Goal: Transaction & Acquisition: Purchase product/service

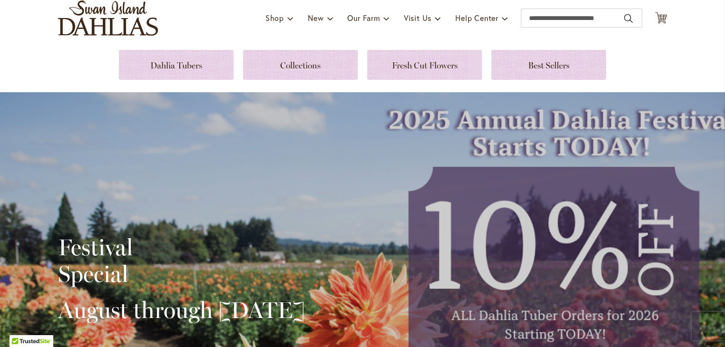
scroll to position [35, 0]
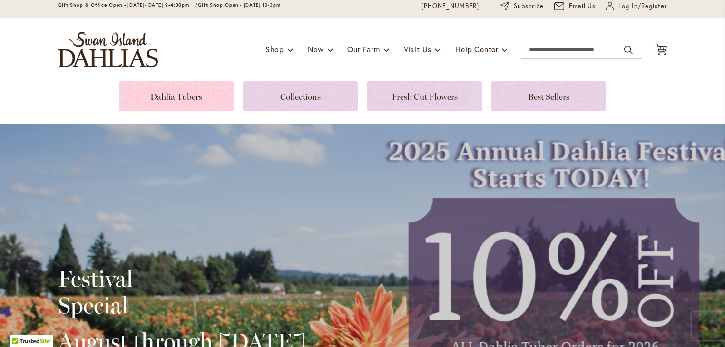
click at [191, 89] on link at bounding box center [176, 96] width 115 height 30
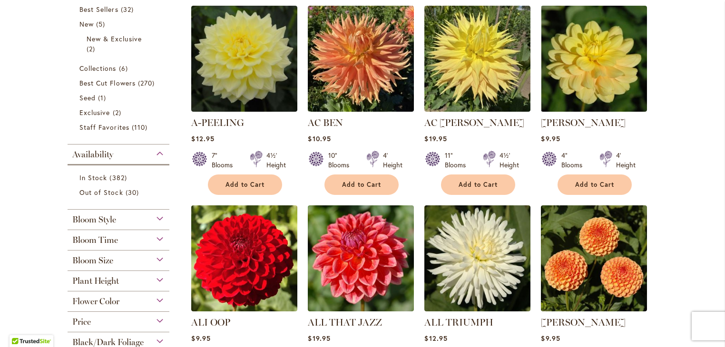
scroll to position [242, 0]
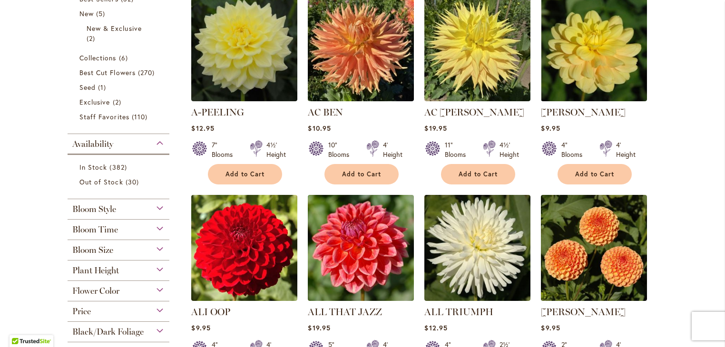
click at [154, 248] on div "Bloom Size" at bounding box center [119, 247] width 102 height 15
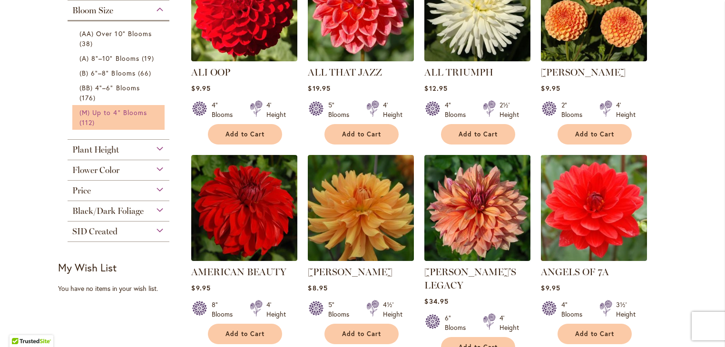
click at [98, 112] on span "(M) Up to 4" Blooms" at bounding box center [113, 112] width 68 height 9
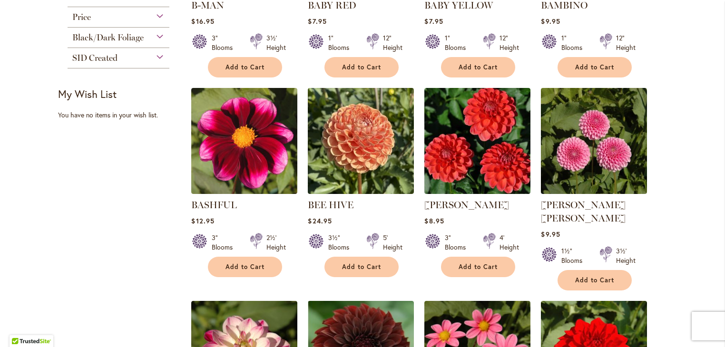
scroll to position [531, 0]
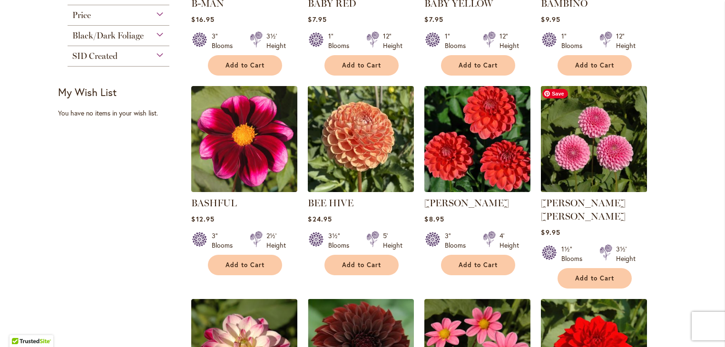
click at [609, 172] on img at bounding box center [594, 138] width 111 height 111
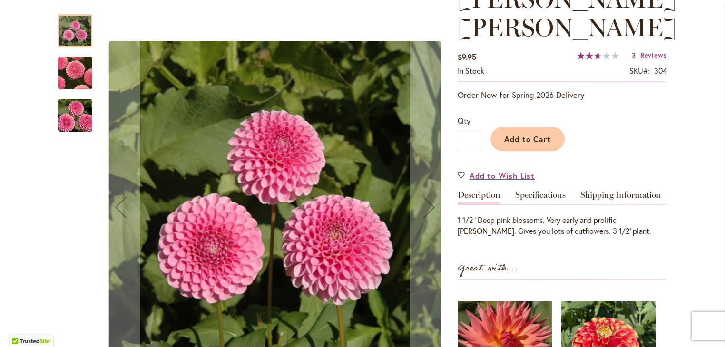
scroll to position [153, 0]
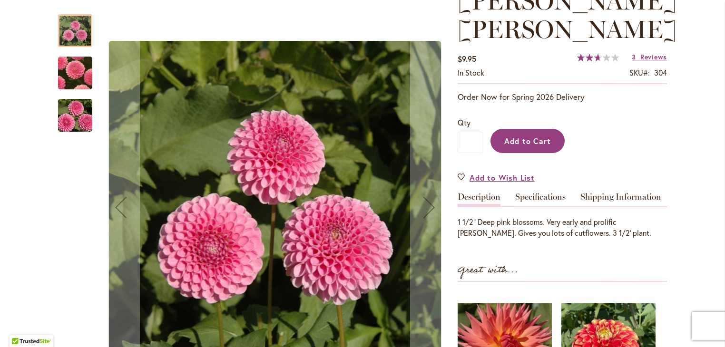
click at [513, 129] on button "Add to Cart" at bounding box center [528, 141] width 74 height 24
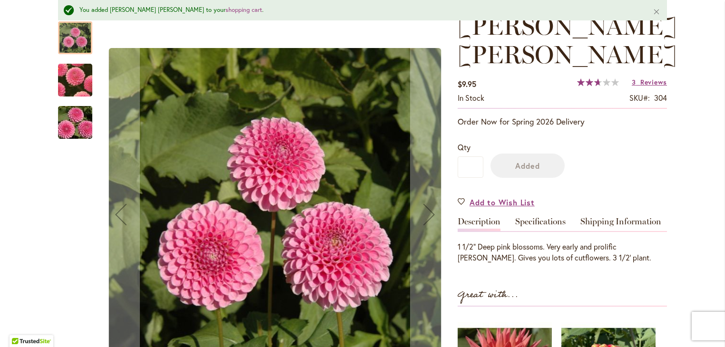
scroll to position [177, 0]
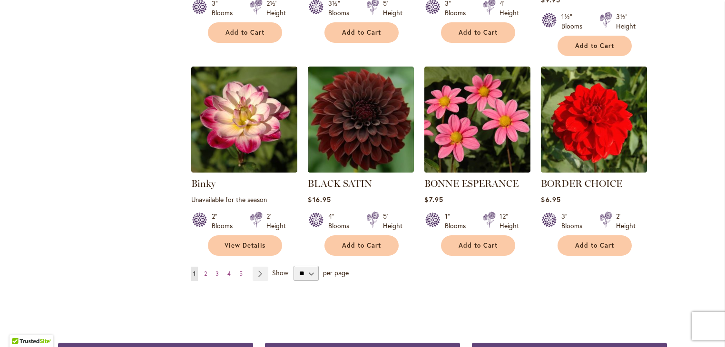
scroll to position [771, 0]
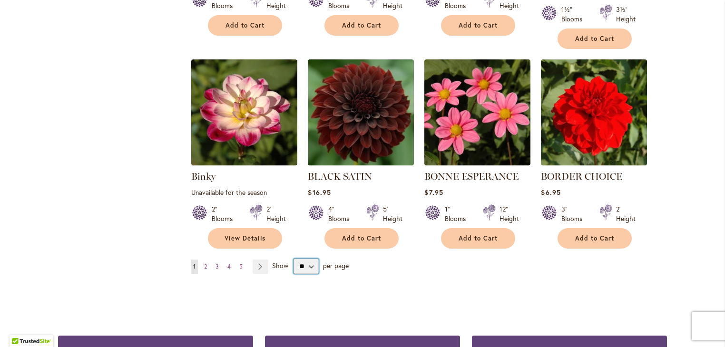
click at [297, 259] on select "** ** ** **" at bounding box center [306, 266] width 25 height 15
select select "**"
click at [294, 259] on select "** ** ** **" at bounding box center [306, 266] width 25 height 15
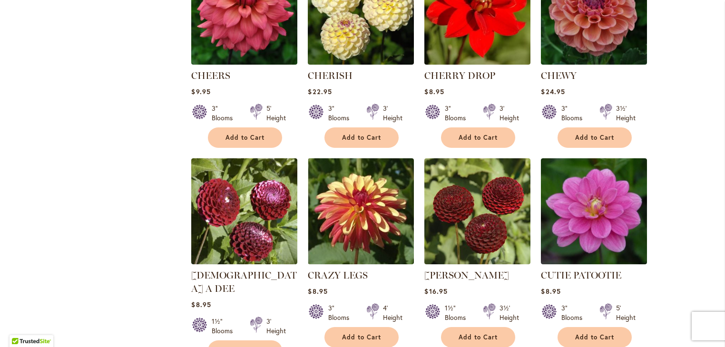
scroll to position [1285, 0]
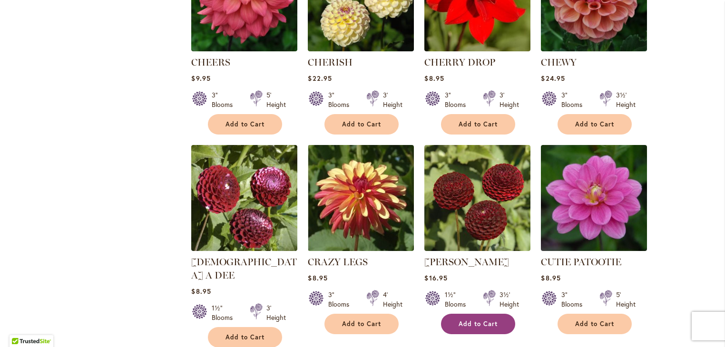
click at [464, 320] on span "Add to Cart" at bounding box center [478, 324] width 39 height 8
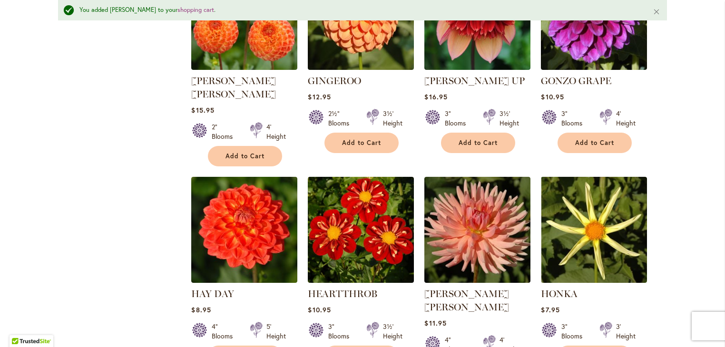
scroll to position [2349, 0]
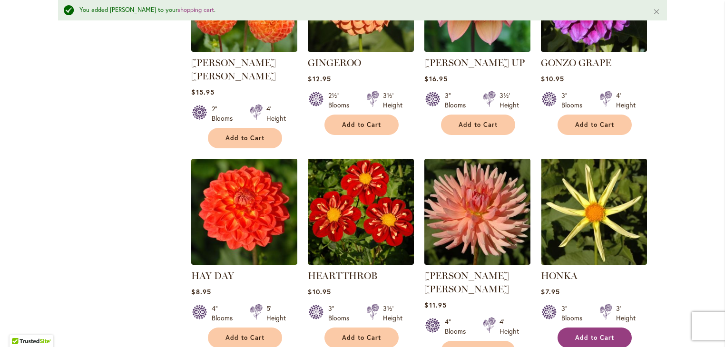
click at [607, 334] on span "Add to Cart" at bounding box center [594, 338] width 39 height 8
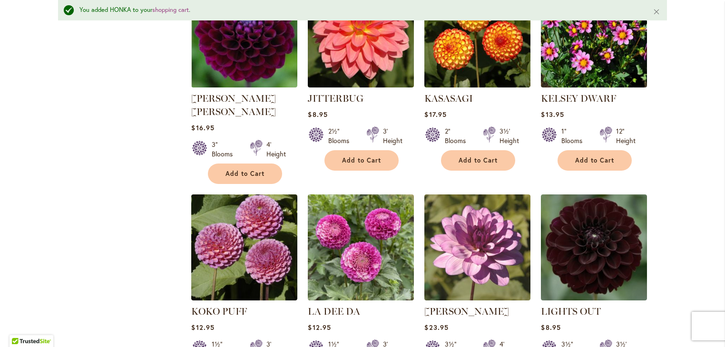
scroll to position [3161, 0]
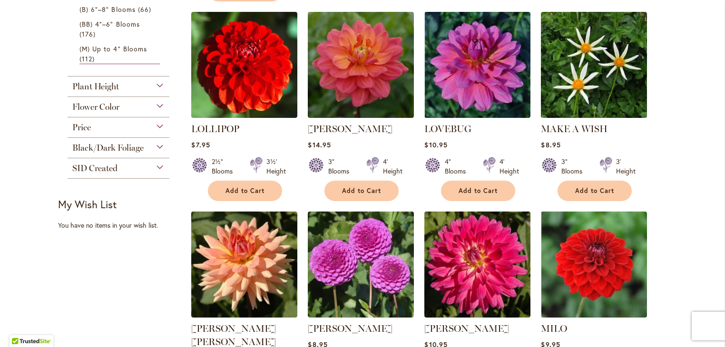
scroll to position [436, 0]
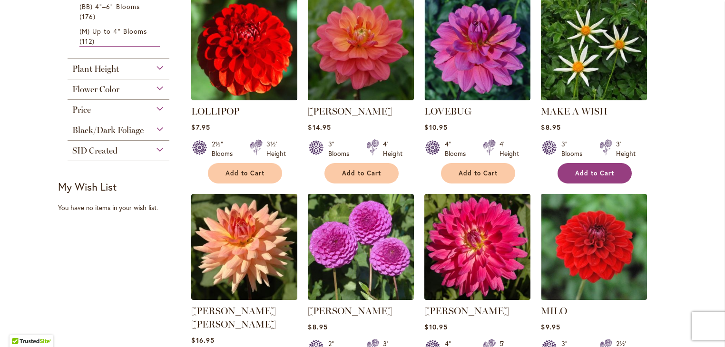
click at [598, 169] on span "Add to Cart" at bounding box center [594, 173] width 39 height 8
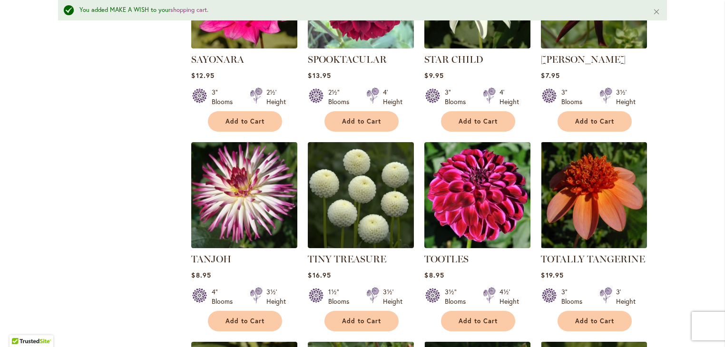
scroll to position [1956, 0]
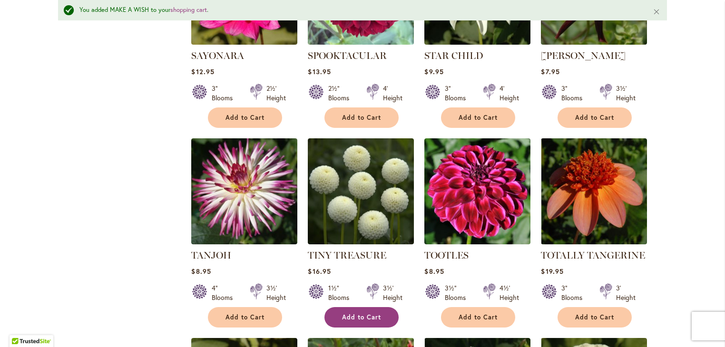
click at [352, 307] on button "Add to Cart" at bounding box center [362, 317] width 74 height 20
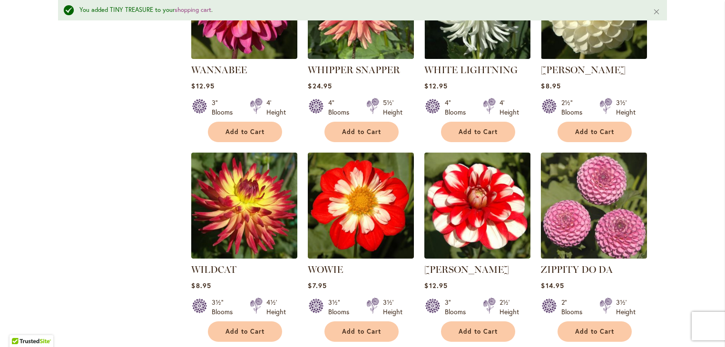
scroll to position [2367, 0]
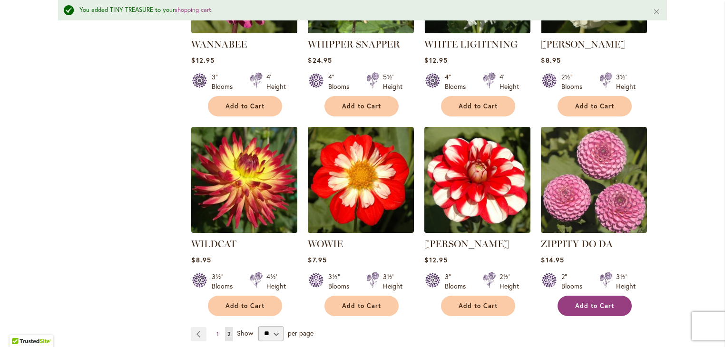
click at [602, 296] on button "Add to Cart" at bounding box center [595, 306] width 74 height 20
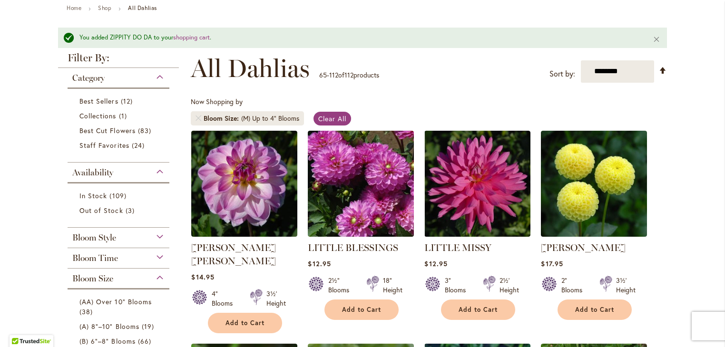
scroll to position [119, 0]
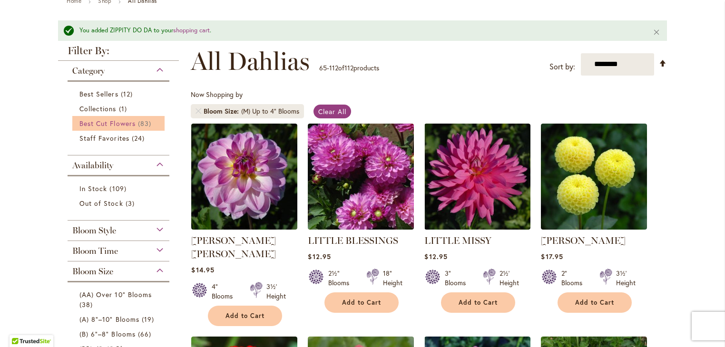
click at [110, 124] on span "Best Cut Flowers" at bounding box center [107, 123] width 56 height 9
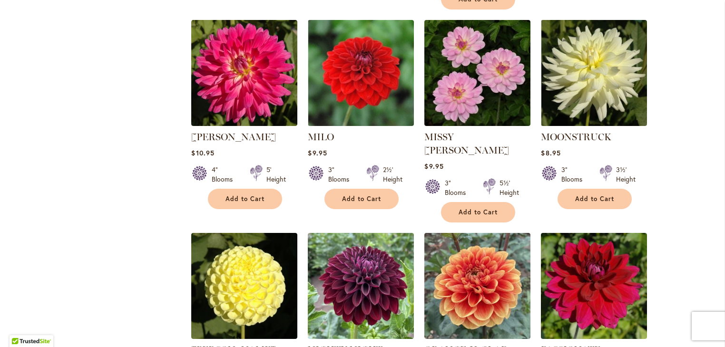
scroll to position [3133, 0]
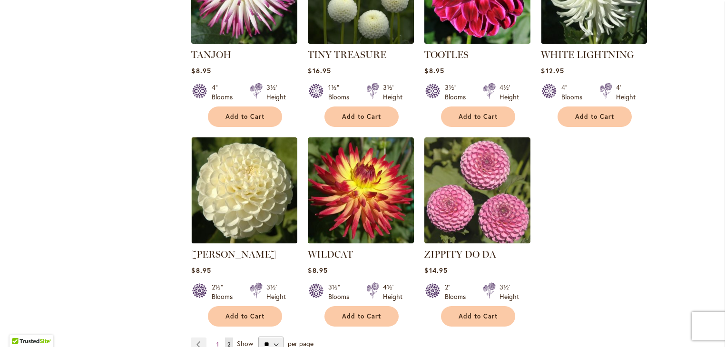
scroll to position [915, 0]
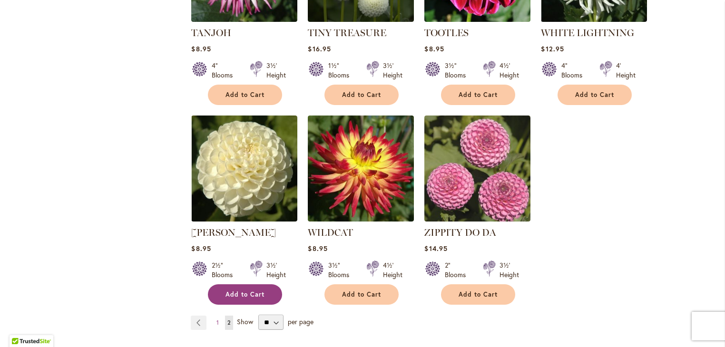
click at [234, 291] on span "Add to Cart" at bounding box center [245, 295] width 39 height 8
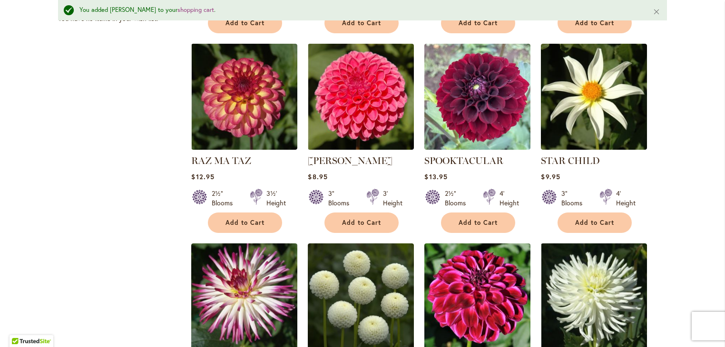
scroll to position [614, 0]
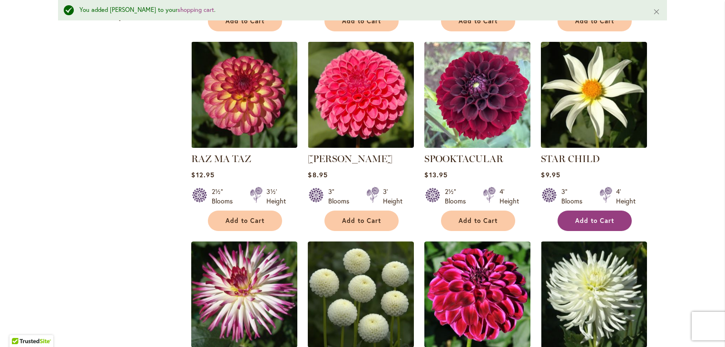
click at [600, 217] on span "Add to Cart" at bounding box center [594, 221] width 39 height 8
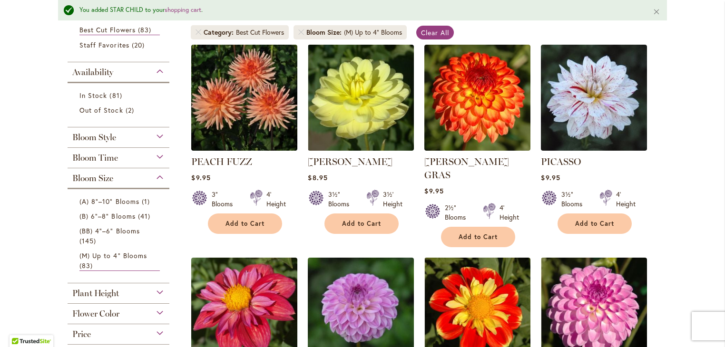
scroll to position [196, 0]
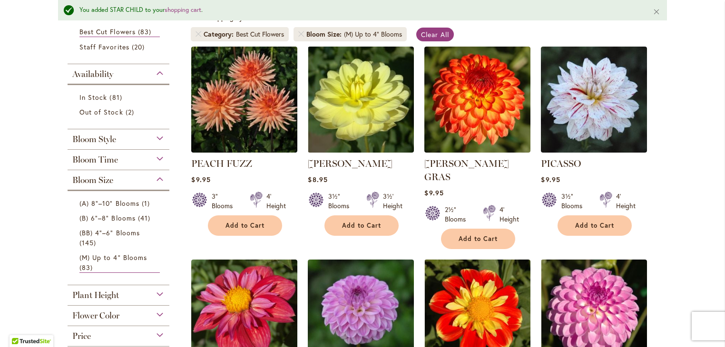
click at [160, 138] on div "Bloom Style" at bounding box center [119, 136] width 102 height 15
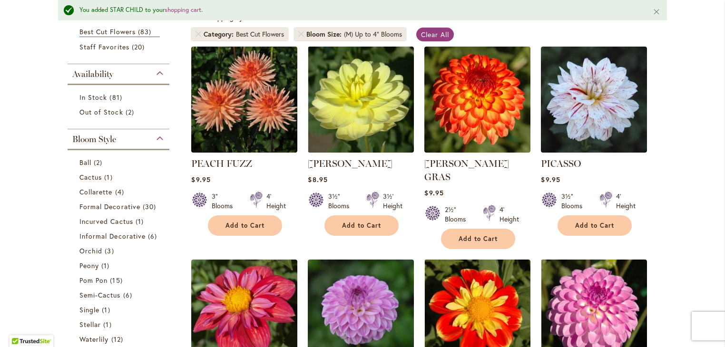
scroll to position [324, 0]
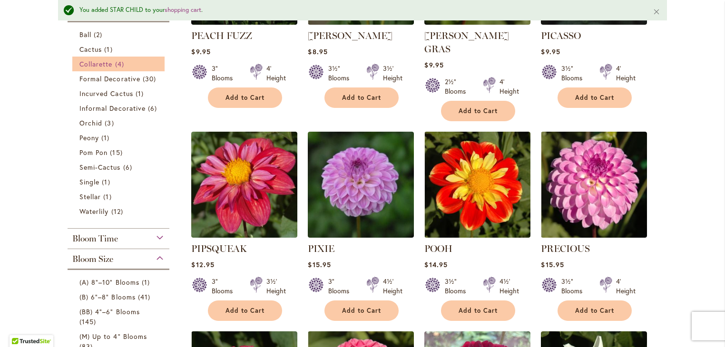
click at [100, 64] on span "Collarette" at bounding box center [95, 63] width 33 height 9
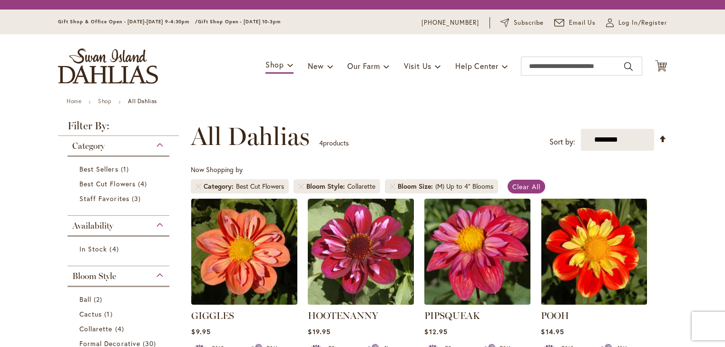
scroll to position [255, 0]
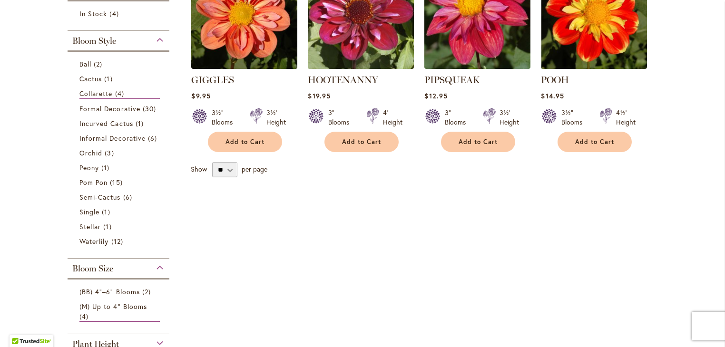
click at [354, 39] on img at bounding box center [360, 15] width 111 height 111
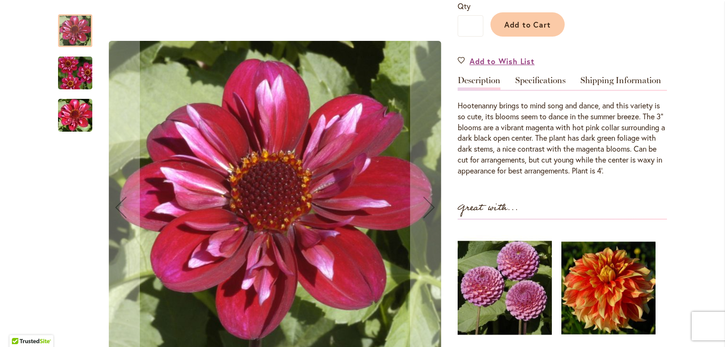
scroll to position [243, 0]
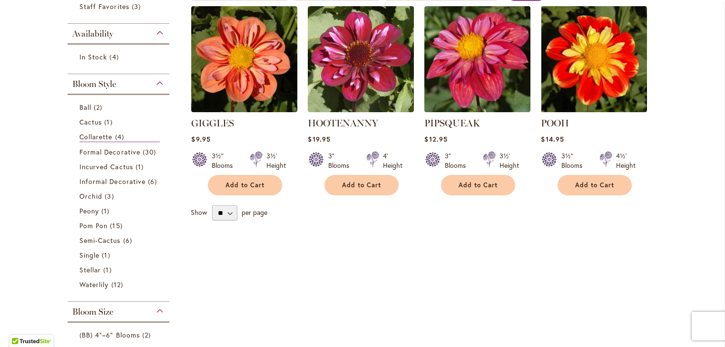
scroll to position [216, 0]
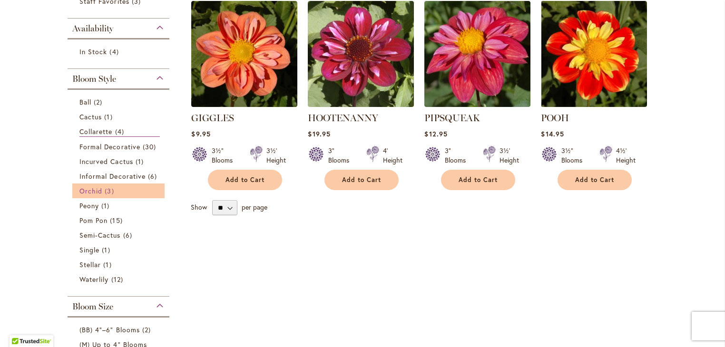
click at [89, 191] on span "Orchid" at bounding box center [90, 191] width 23 height 9
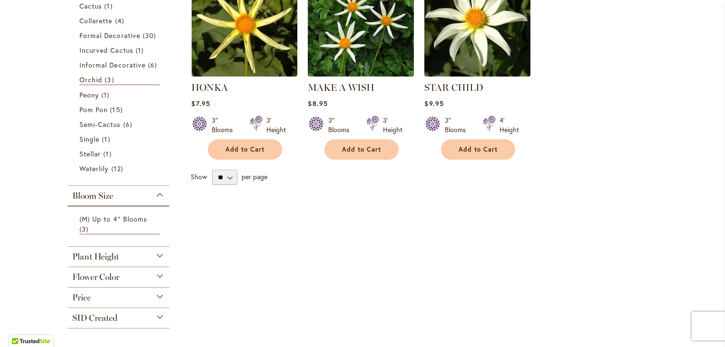
scroll to position [251, 0]
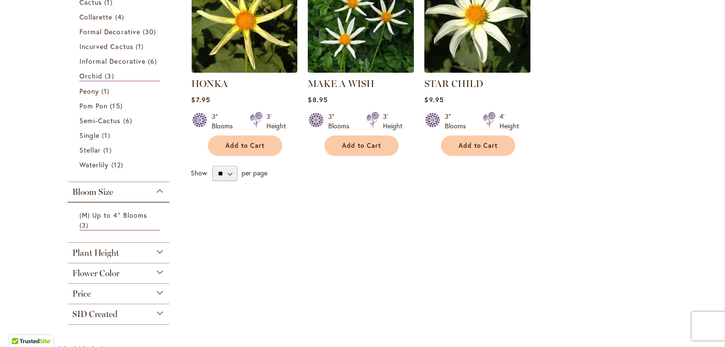
click at [155, 190] on div "Bloom Size" at bounding box center [119, 189] width 102 height 15
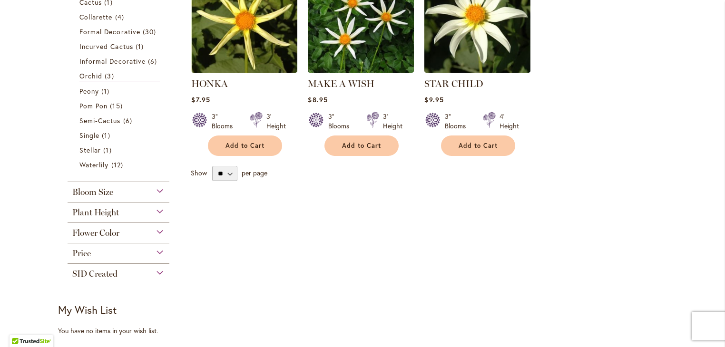
click at [155, 191] on div "Bloom Size" at bounding box center [119, 189] width 102 height 15
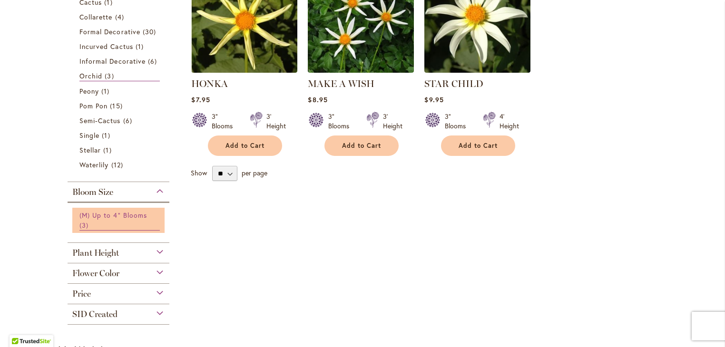
click at [125, 221] on link "(M) Up to 4" Blooms 3 items" at bounding box center [119, 220] width 80 height 20
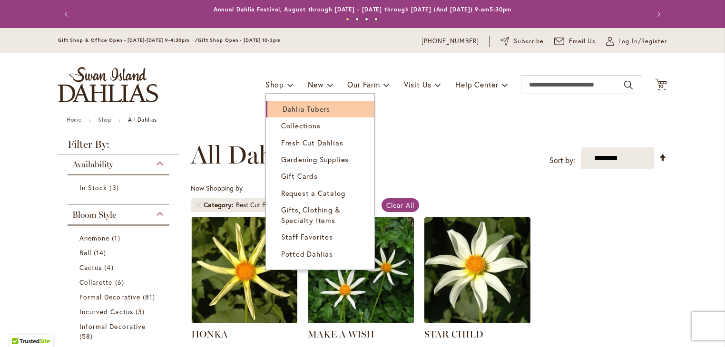
click at [274, 107] on link "Dahlia Tubers" at bounding box center [320, 109] width 108 height 17
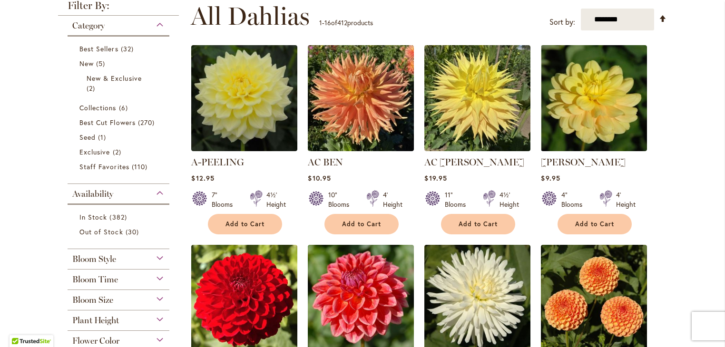
scroll to position [194, 0]
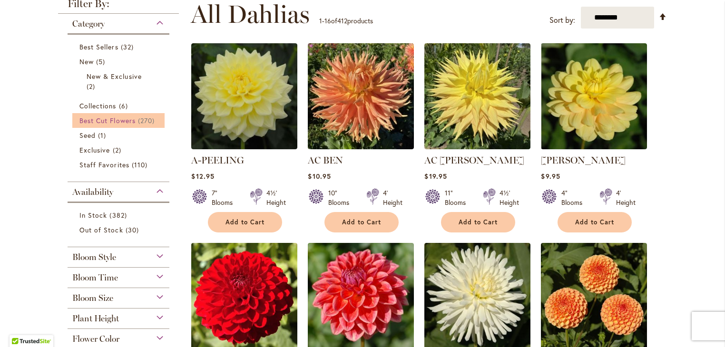
click at [105, 122] on span "Best Cut Flowers" at bounding box center [107, 120] width 56 height 9
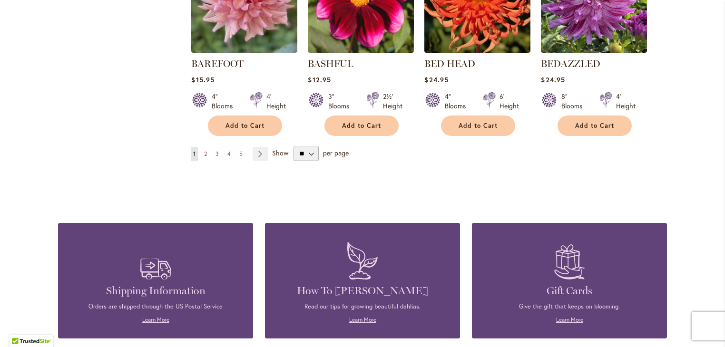
scroll to position [886, 0]
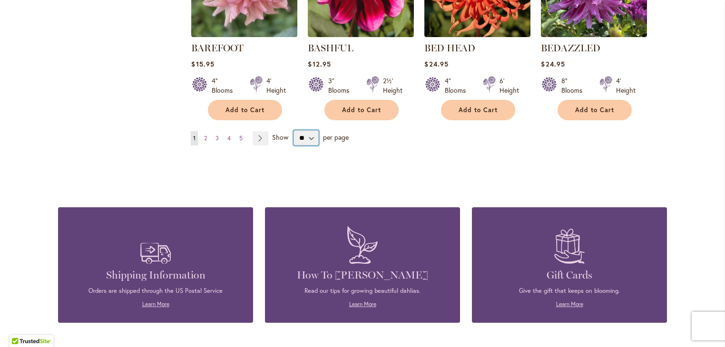
click at [301, 136] on select "** ** ** **" at bounding box center [306, 137] width 25 height 15
select select "**"
click at [294, 130] on select "** ** ** **" at bounding box center [306, 137] width 25 height 15
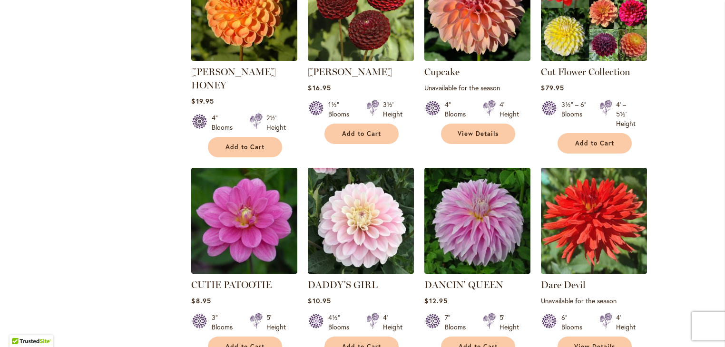
scroll to position [3254, 0]
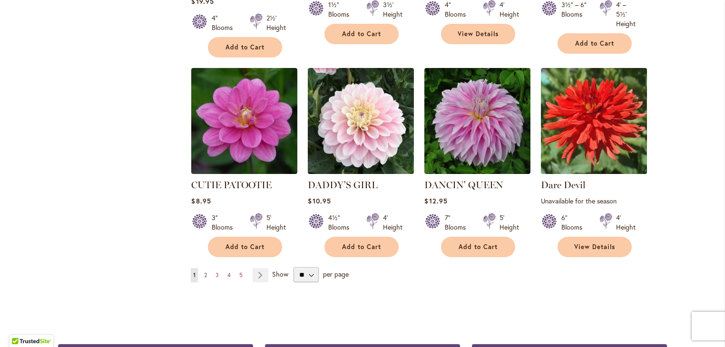
click at [204, 272] on span "2" at bounding box center [205, 275] width 3 height 7
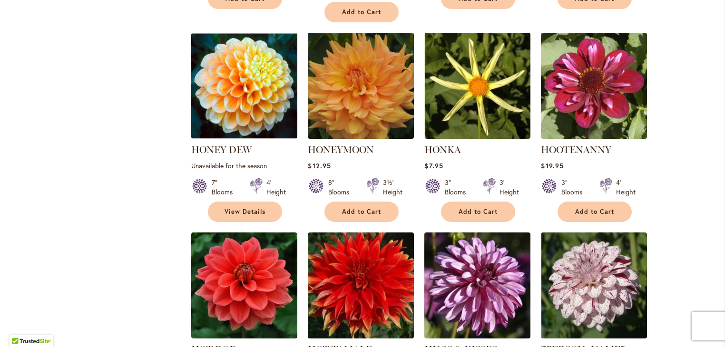
scroll to position [3295, 0]
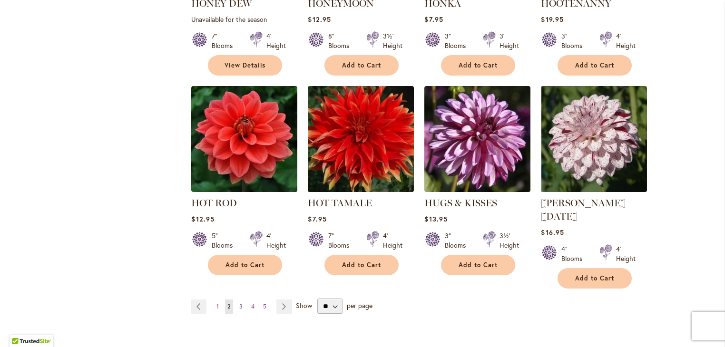
click at [239, 303] on span "3" at bounding box center [240, 306] width 3 height 7
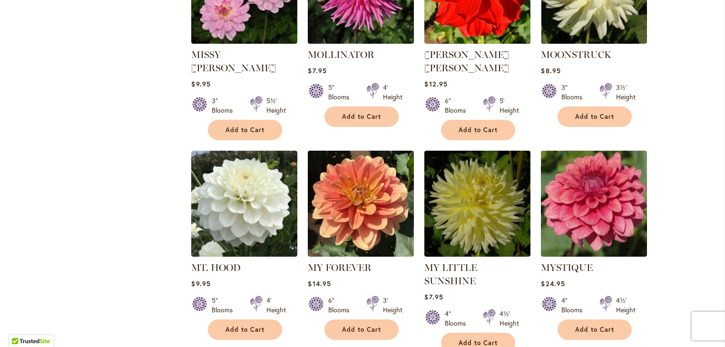
scroll to position [3189, 0]
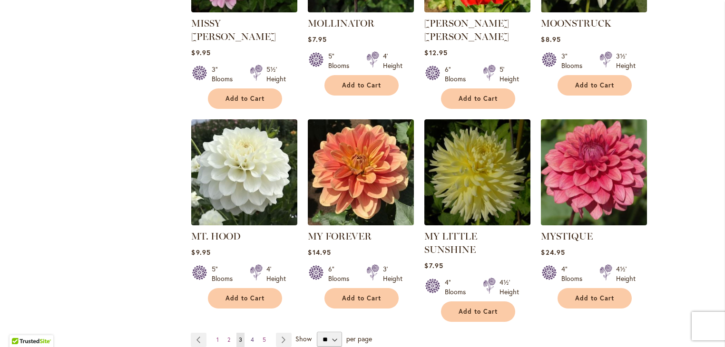
click at [251, 336] on span "4" at bounding box center [252, 339] width 3 height 7
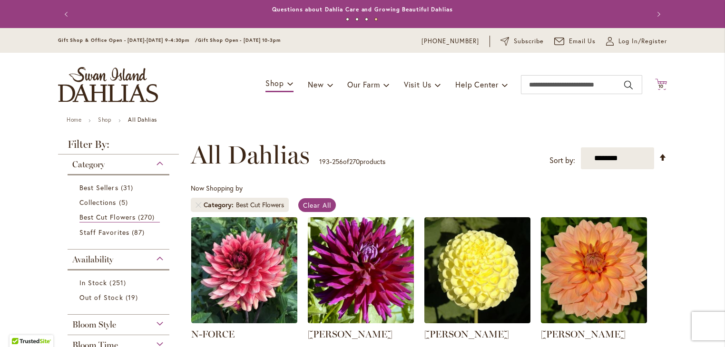
click at [660, 85] on span "10" at bounding box center [662, 86] width 6 height 6
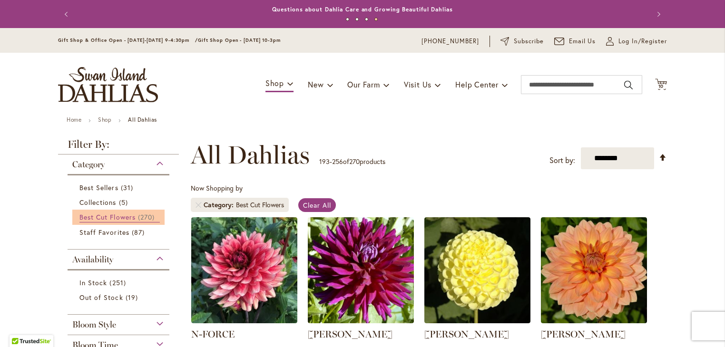
click at [105, 215] on span "Best Cut Flowers" at bounding box center [107, 217] width 56 height 9
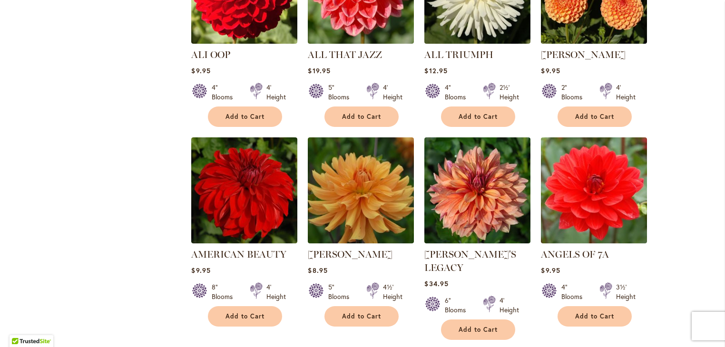
scroll to position [504, 0]
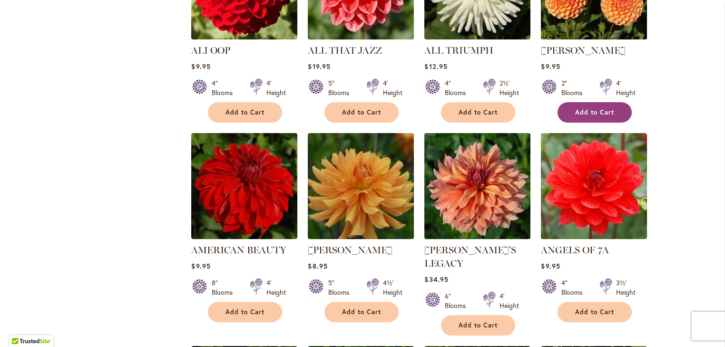
click at [603, 116] on button "Add to Cart" at bounding box center [595, 112] width 74 height 20
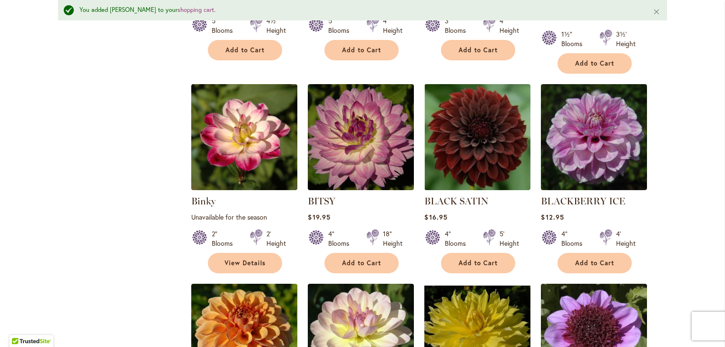
scroll to position [1808, 0]
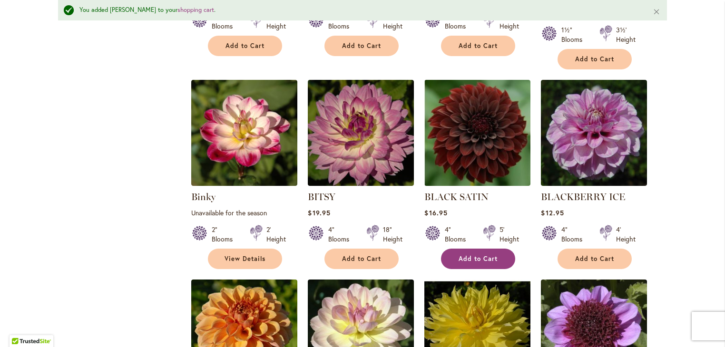
click at [462, 255] on span "Add to Cart" at bounding box center [478, 259] width 39 height 8
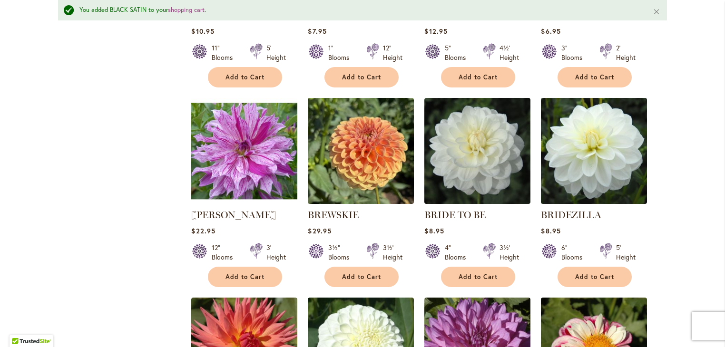
scroll to position [2594, 0]
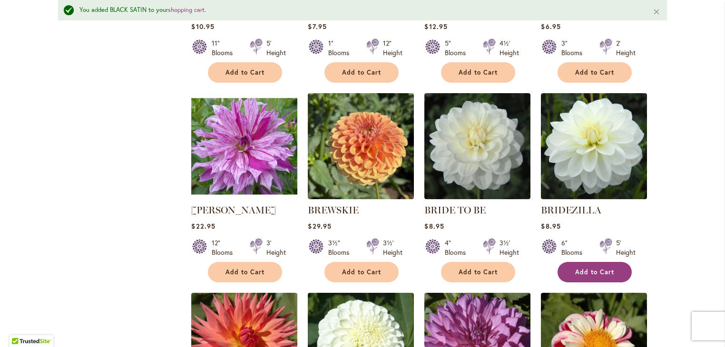
click at [594, 262] on button "Add to Cart" at bounding box center [595, 272] width 74 height 20
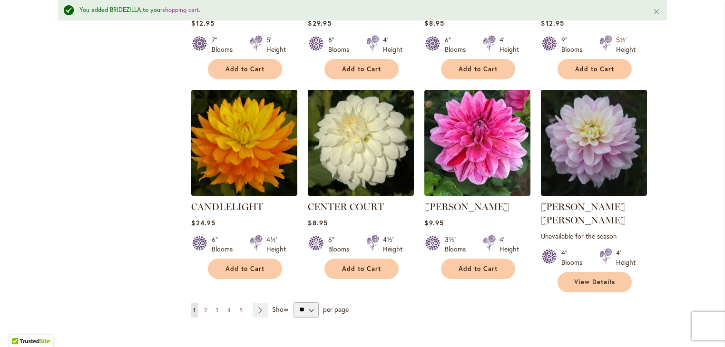
scroll to position [3224, 0]
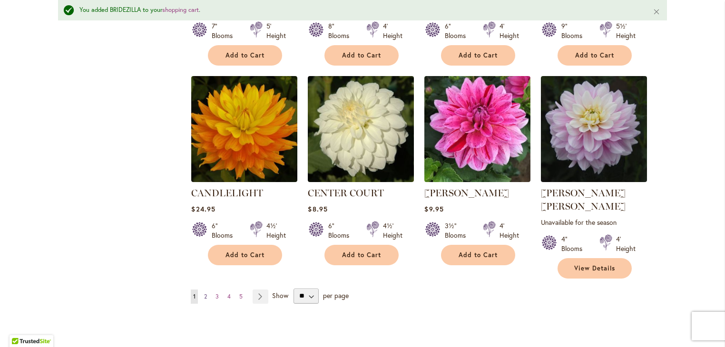
click at [204, 293] on span "2" at bounding box center [205, 296] width 3 height 7
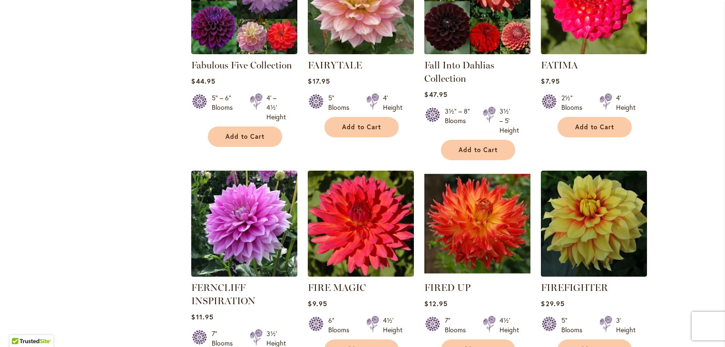
scroll to position [3194, 0]
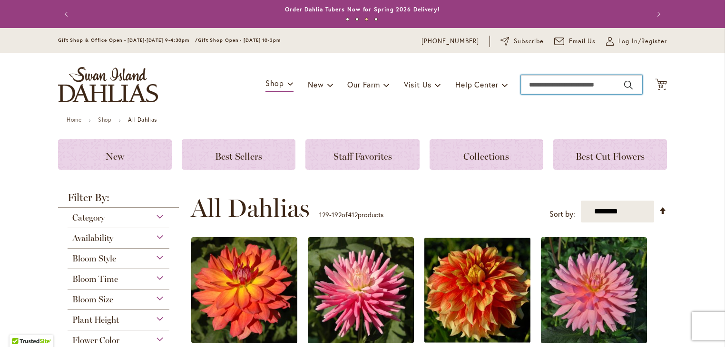
click at [559, 86] on input "Search" at bounding box center [581, 84] width 121 height 19
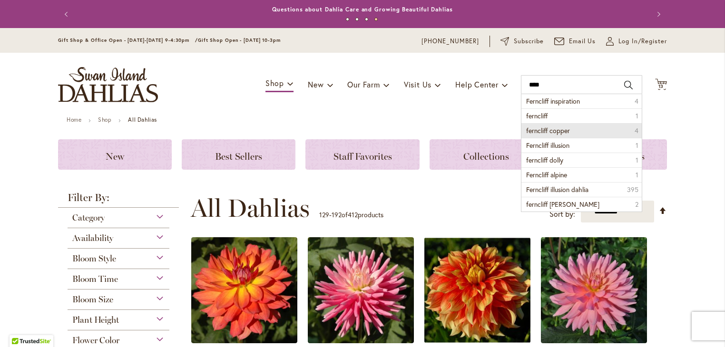
click at [542, 132] on span "ferncliff copper" at bounding box center [548, 130] width 44 height 9
type input "**********"
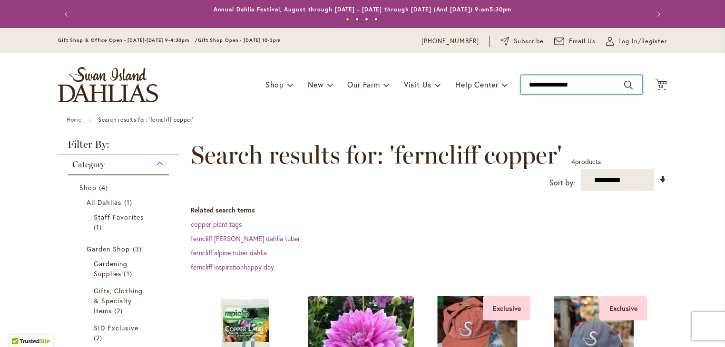
drag, startPoint x: 553, startPoint y: 85, endPoint x: 518, endPoint y: 87, distance: 35.3
click at [521, 87] on input "**********" at bounding box center [581, 84] width 121 height 19
type input "******"
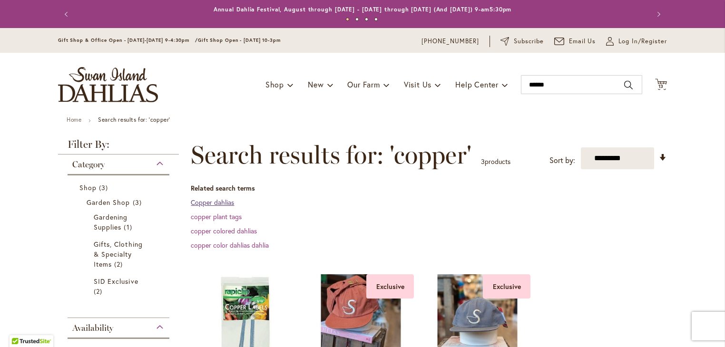
click at [207, 204] on link "Copper dahlias" at bounding box center [212, 202] width 43 height 9
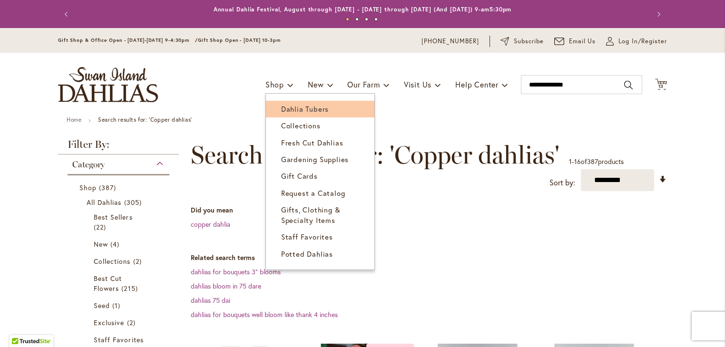
click at [281, 111] on span "Dahlia Tubers" at bounding box center [305, 109] width 48 height 10
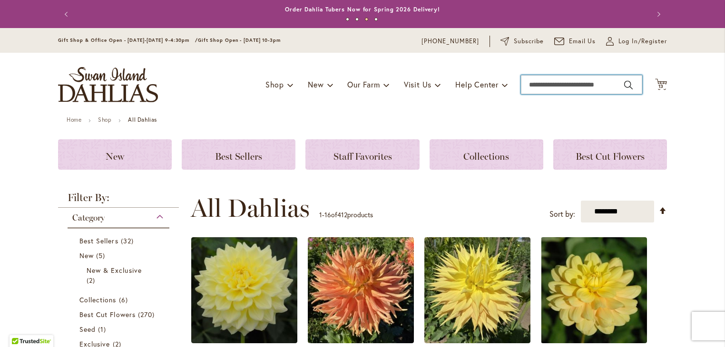
click at [538, 86] on input "Search" at bounding box center [581, 84] width 121 height 19
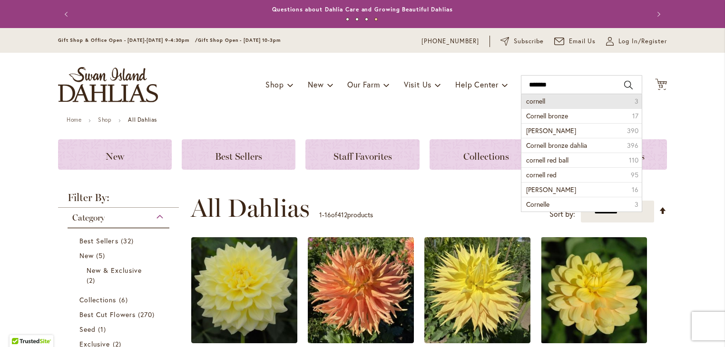
click at [535, 100] on span "cornell" at bounding box center [535, 101] width 19 height 9
type input "*******"
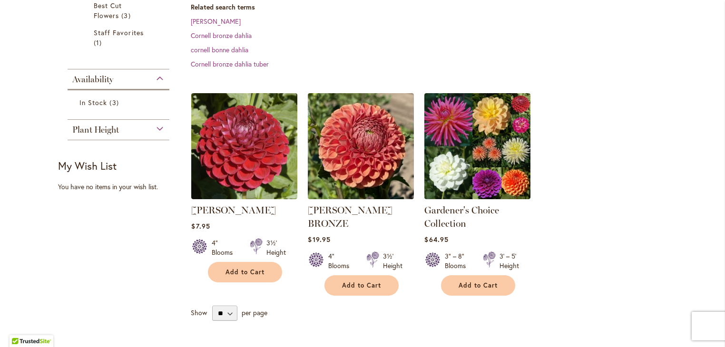
scroll to position [241, 0]
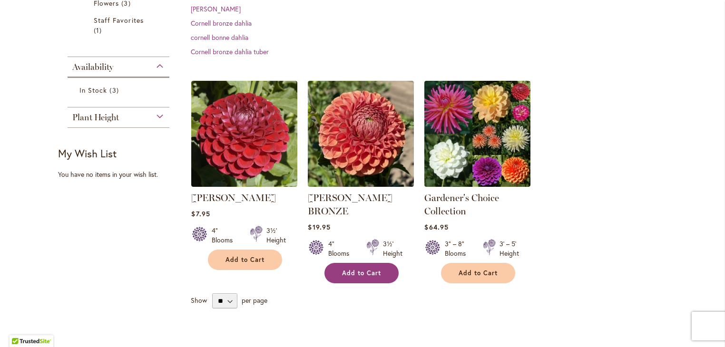
click at [351, 266] on button "Add to Cart" at bounding box center [362, 273] width 74 height 20
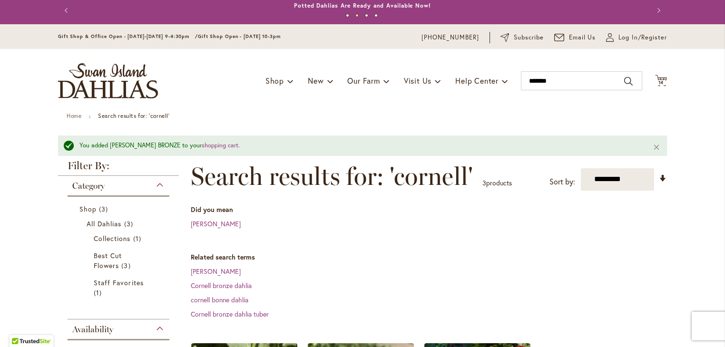
scroll to position [0, 0]
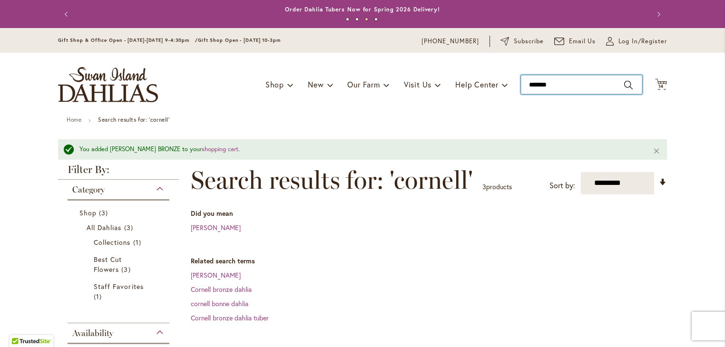
drag, startPoint x: 551, startPoint y: 86, endPoint x: 501, endPoint y: 91, distance: 50.8
click at [501, 91] on div "Toggle Nav Shop Dahlia Tubers Collections Fresh Cut Dahlias Gardening Supplies …" at bounding box center [363, 85] width 628 height 64
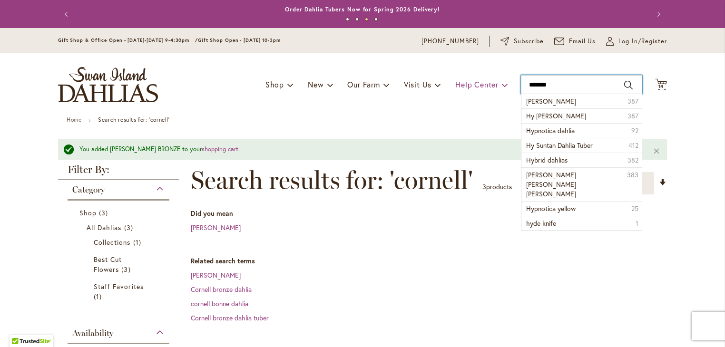
type input "********"
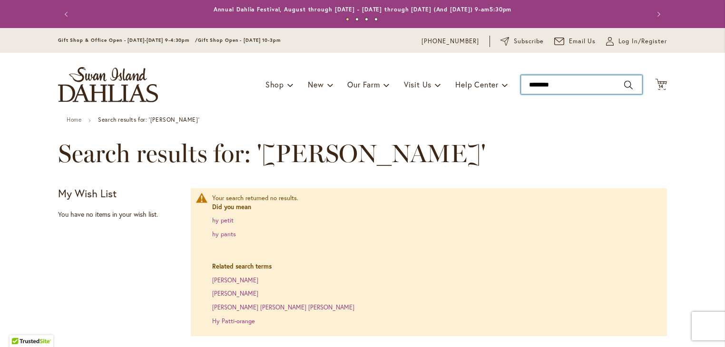
type input "********"
click at [547, 85] on input "********" at bounding box center [581, 84] width 121 height 19
drag, startPoint x: 561, startPoint y: 88, endPoint x: 506, endPoint y: 88, distance: 55.7
click at [506, 88] on div "Toggle Nav Shop Dahlia Tubers Collections Fresh Cut Dahlias Gardening Supplies …" at bounding box center [363, 85] width 628 height 64
